Goal: Information Seeking & Learning: Learn about a topic

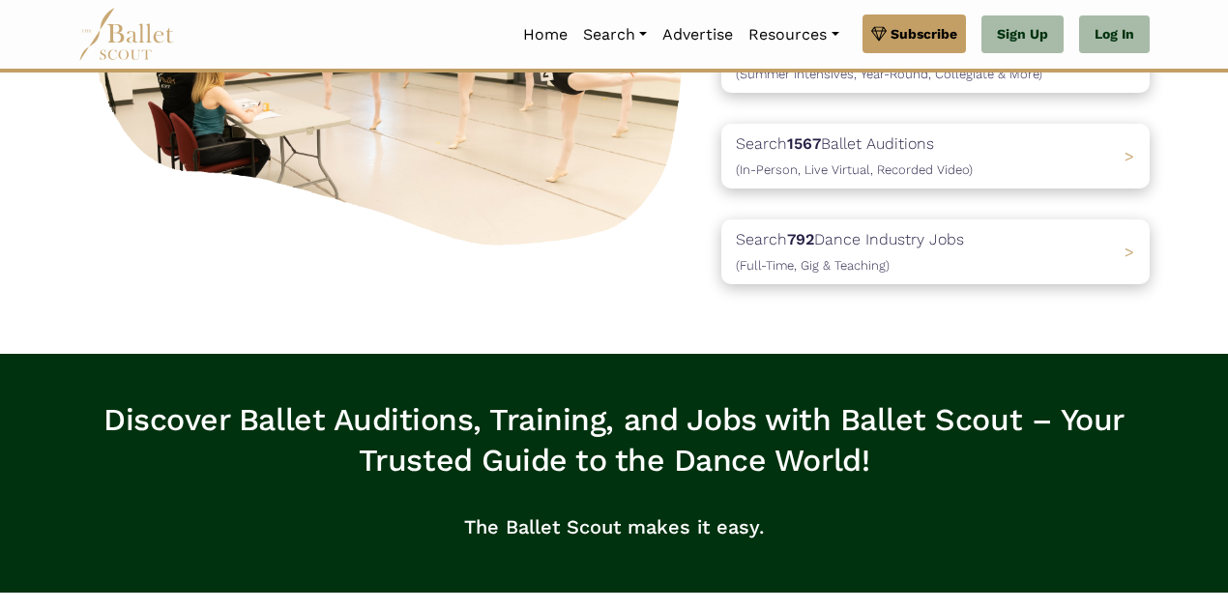
scroll to position [336, 0]
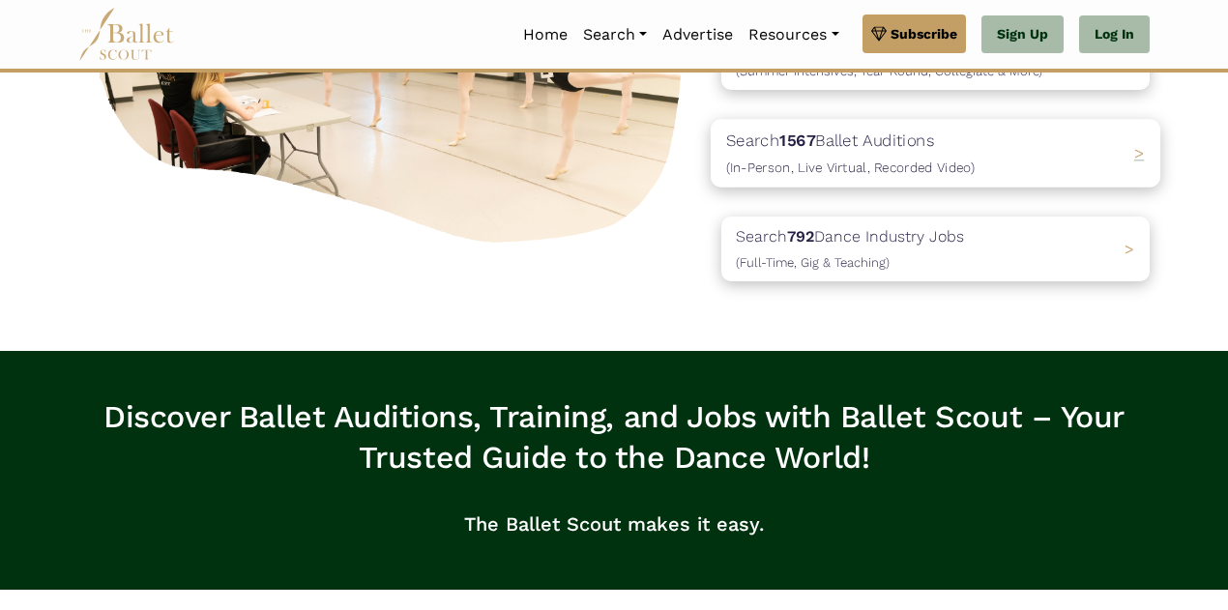
click at [826, 143] on p "Search 1567 Ballet Auditions (In-Person, Live Virtual, Recorded Video)" at bounding box center [850, 154] width 248 height 52
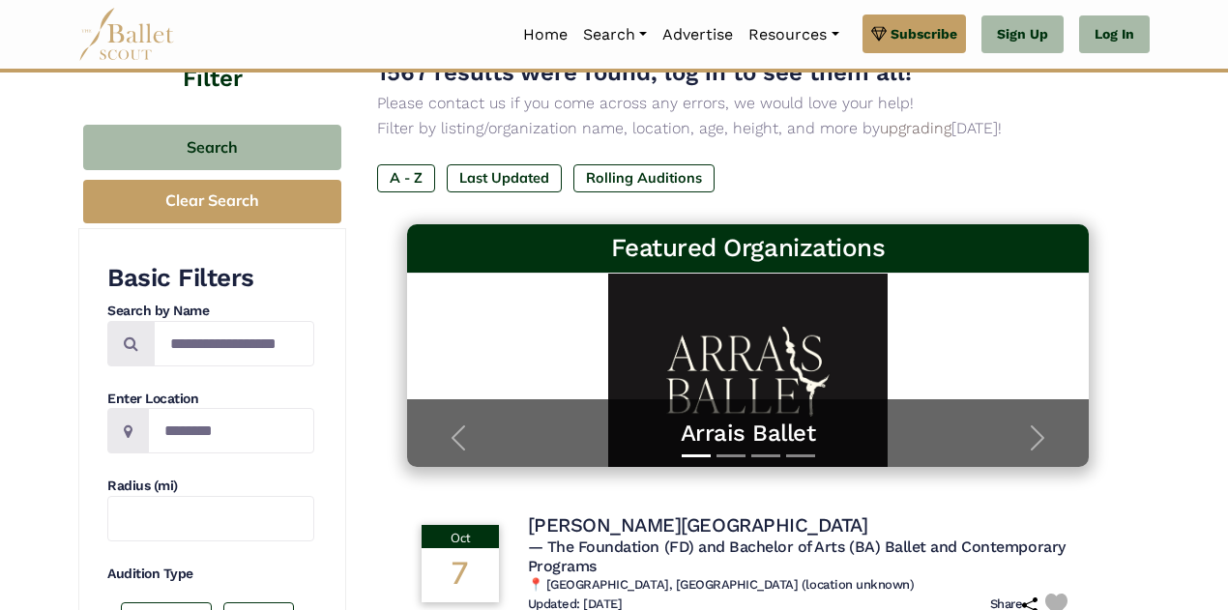
scroll to position [156, 0]
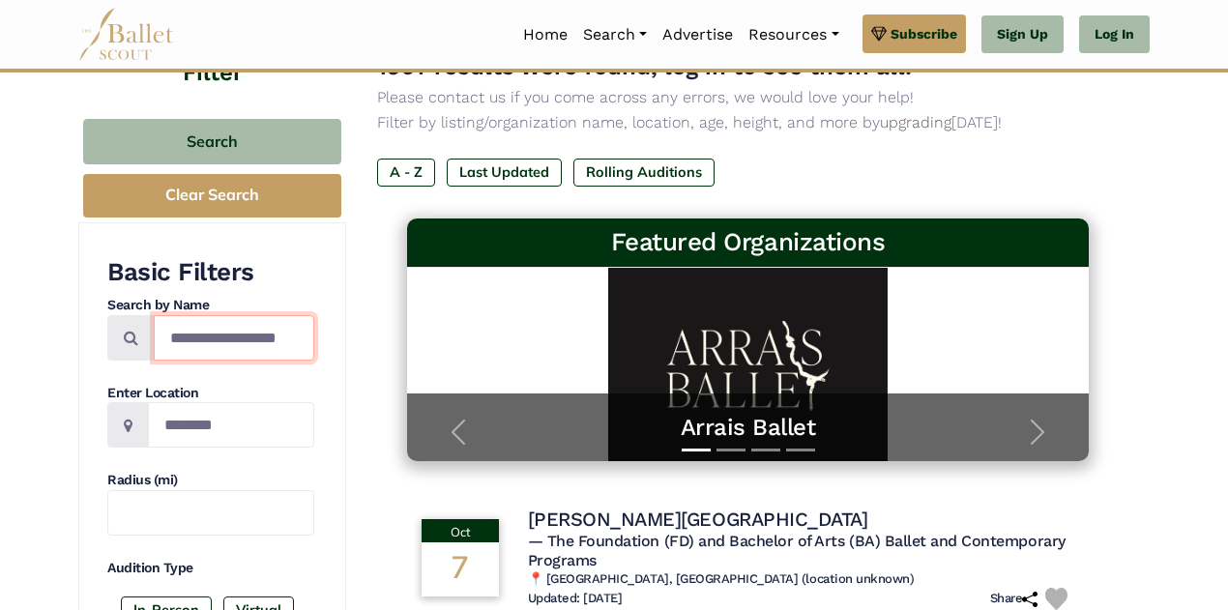
drag, startPoint x: 299, startPoint y: 335, endPoint x: 169, endPoint y: 335, distance: 129.5
click at [169, 335] on input "Search by names..." at bounding box center [234, 337] width 160 height 45
click at [128, 340] on icon at bounding box center [131, 337] width 14 height 15
click at [170, 337] on input "Search by names..." at bounding box center [234, 337] width 160 height 45
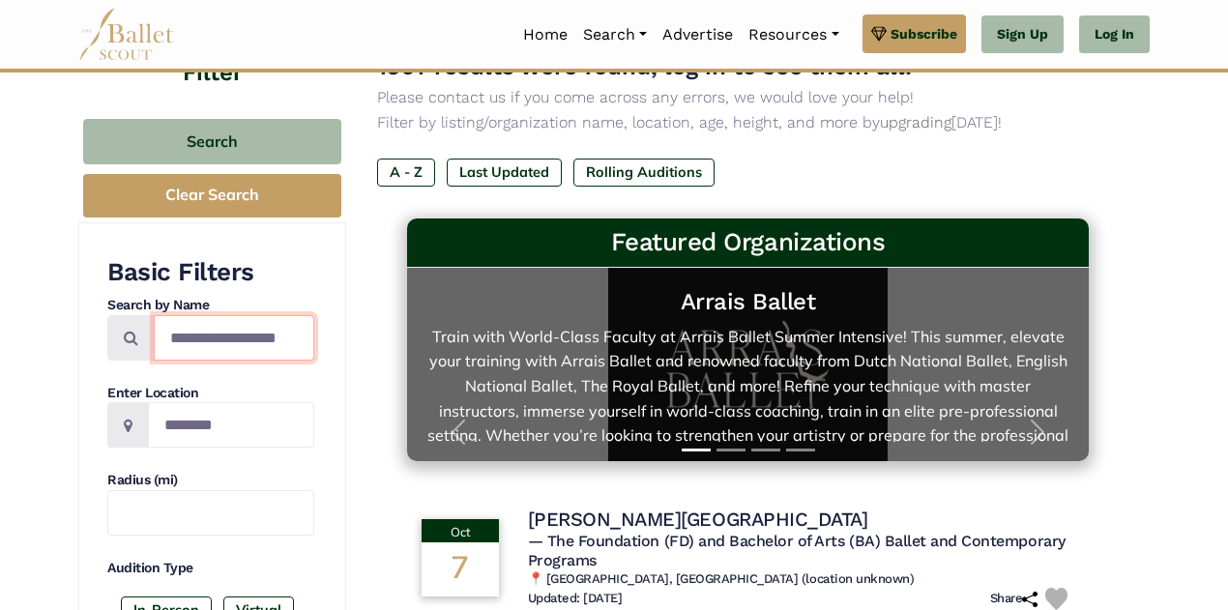
scroll to position [31, 0]
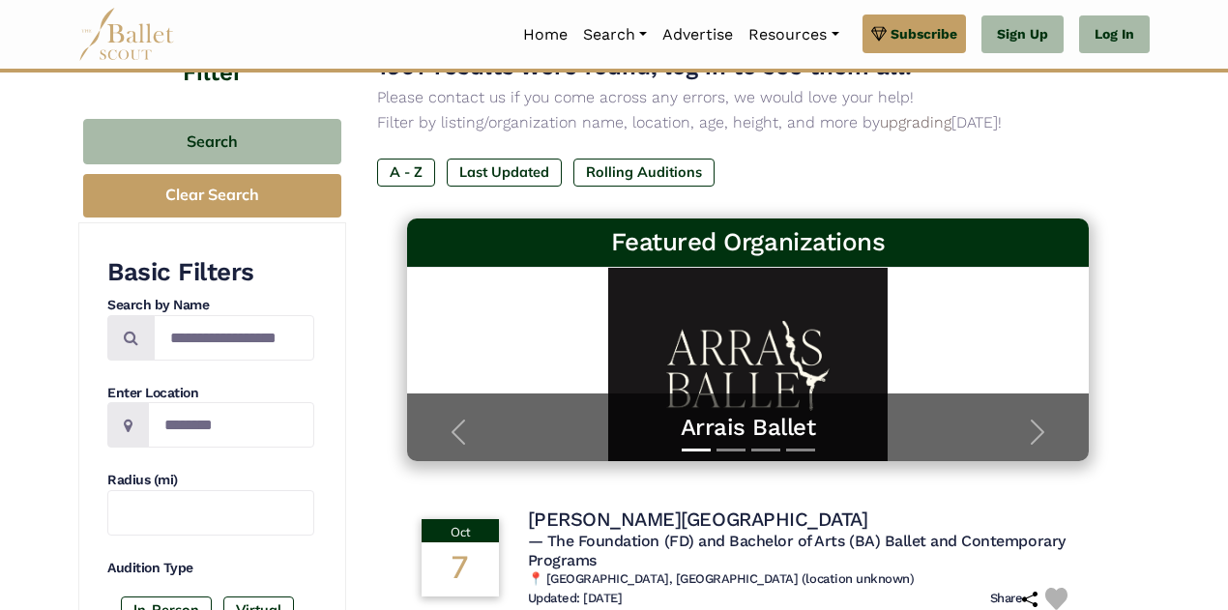
click at [269, 342] on input "Search by names..." at bounding box center [234, 337] width 160 height 45
click at [293, 330] on input "Search by names..." at bounding box center [234, 337] width 160 height 45
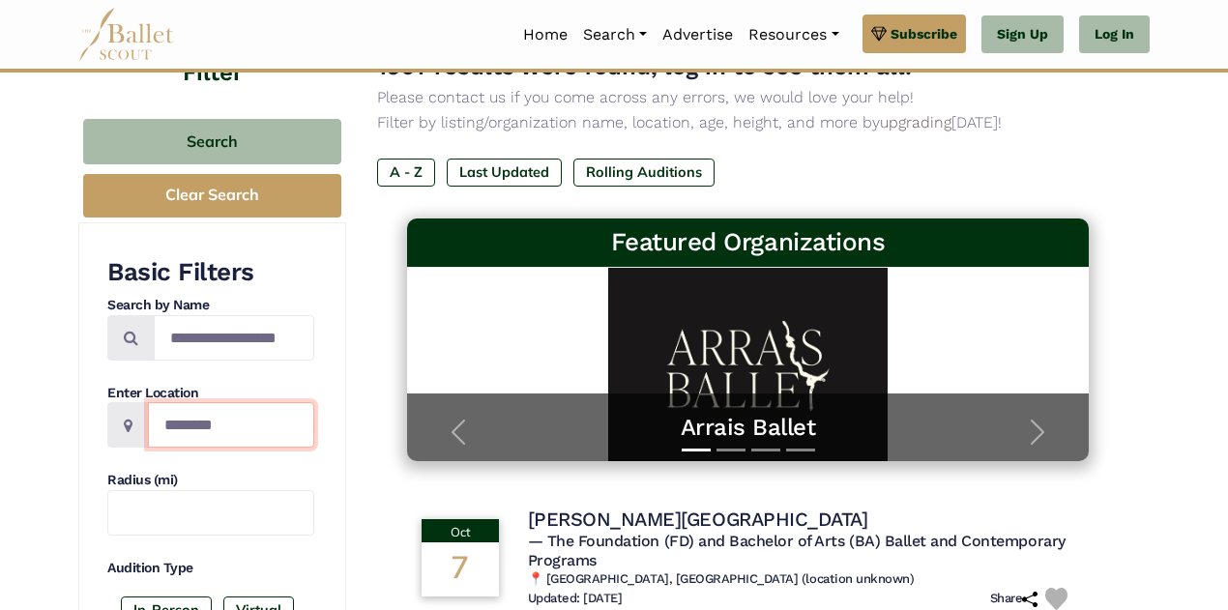
click at [205, 420] on input "Location" at bounding box center [231, 424] width 166 height 45
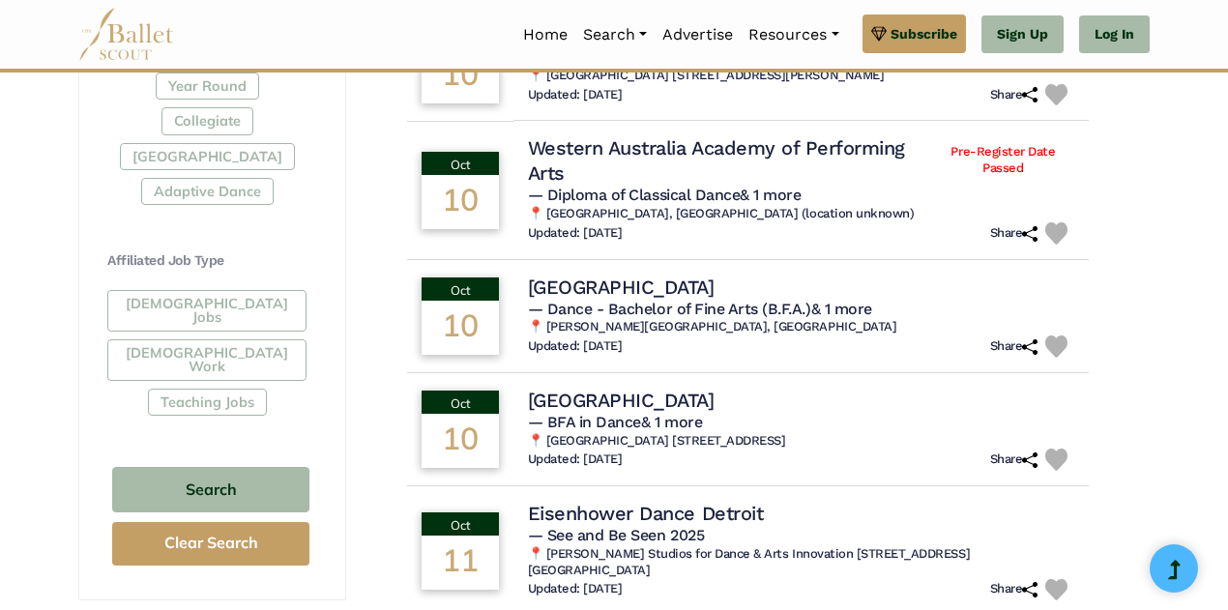
scroll to position [1001, 0]
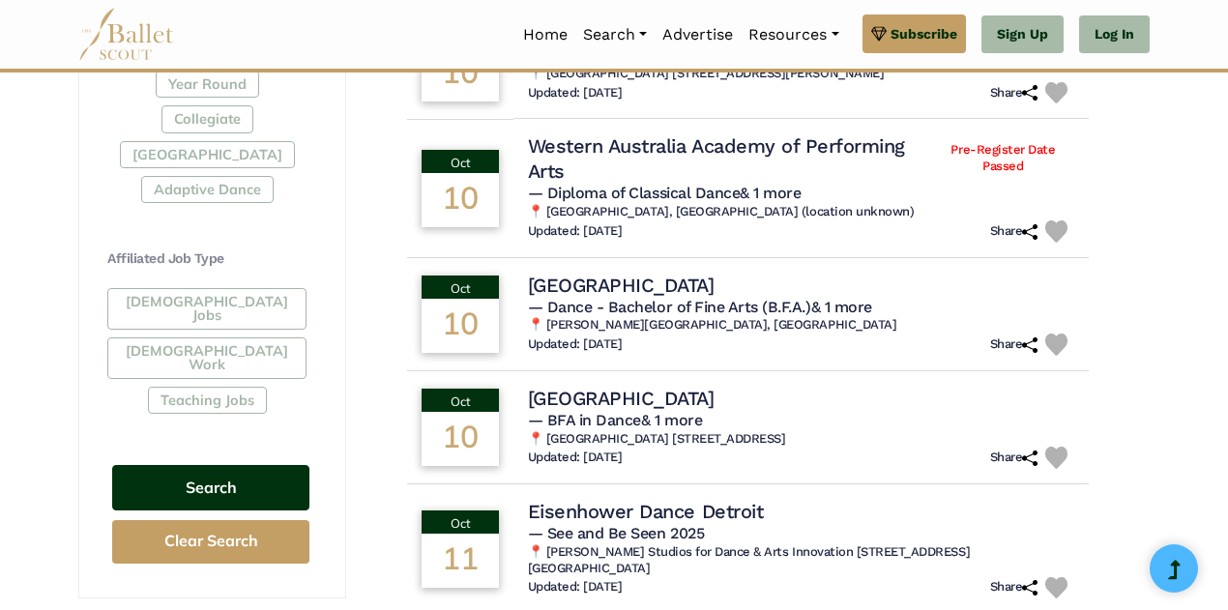
type input "******"
click at [209, 465] on button "Search" at bounding box center [210, 487] width 197 height 45
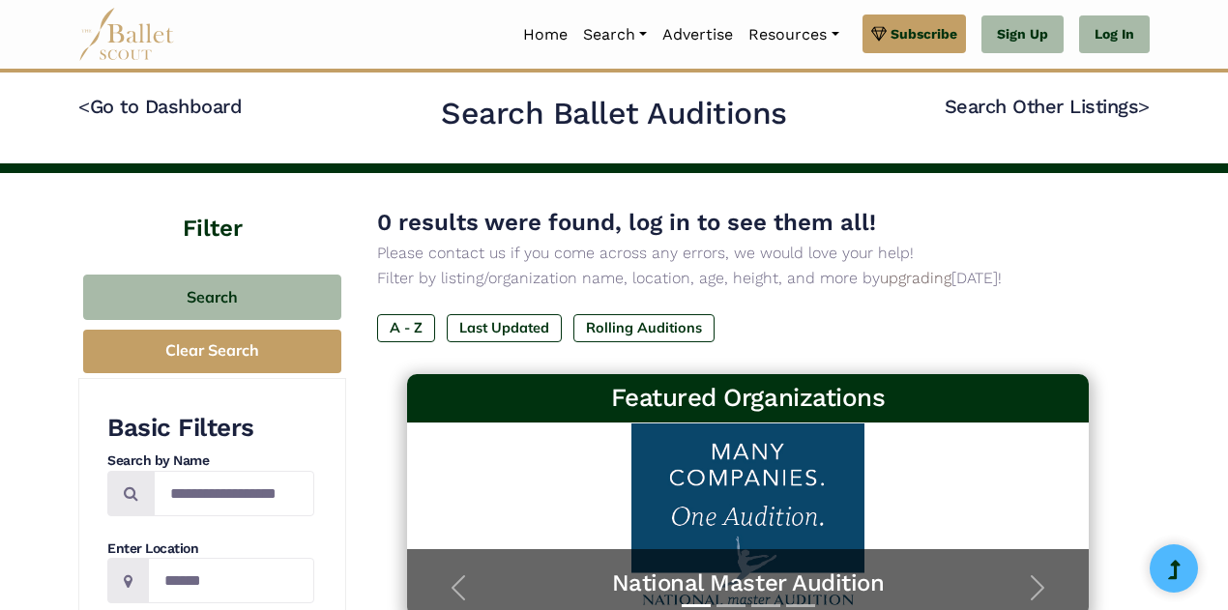
scroll to position [164, 0]
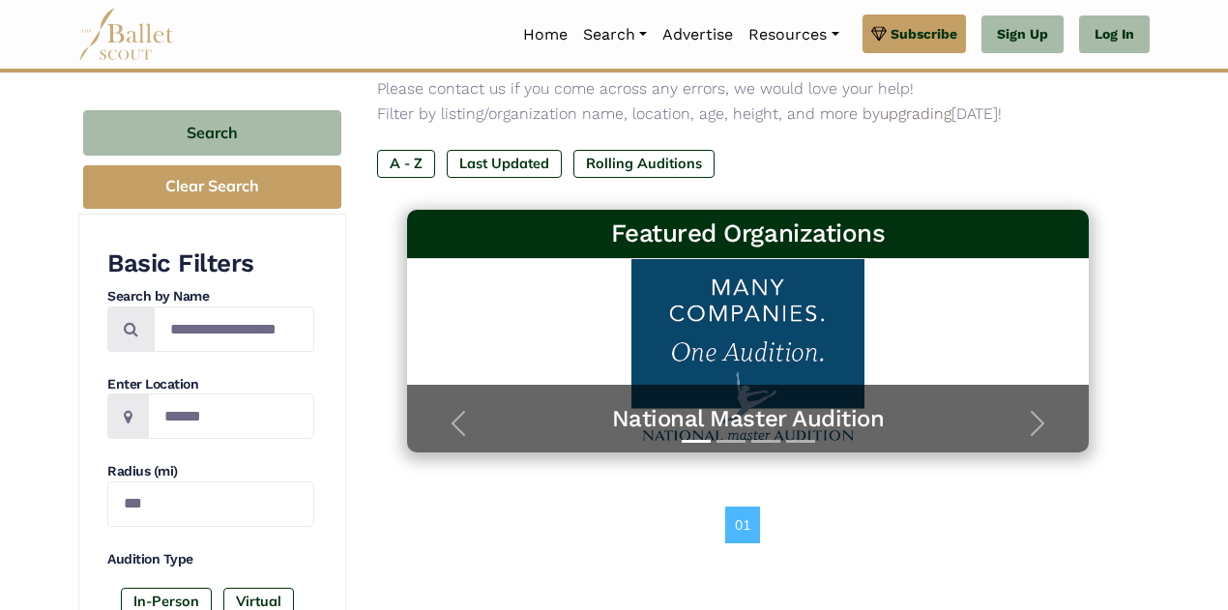
click at [130, 328] on icon at bounding box center [131, 328] width 14 height 15
